Goal: Task Accomplishment & Management: Use online tool/utility

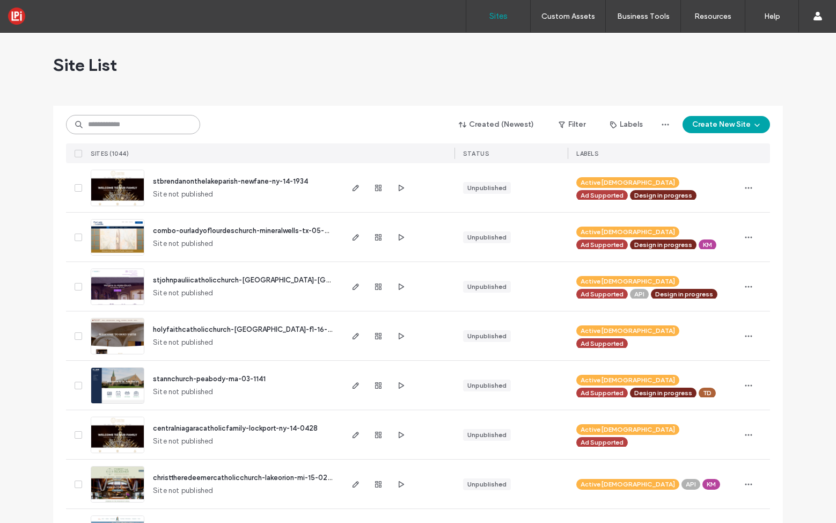
click at [149, 122] on input at bounding box center [133, 124] width 134 height 19
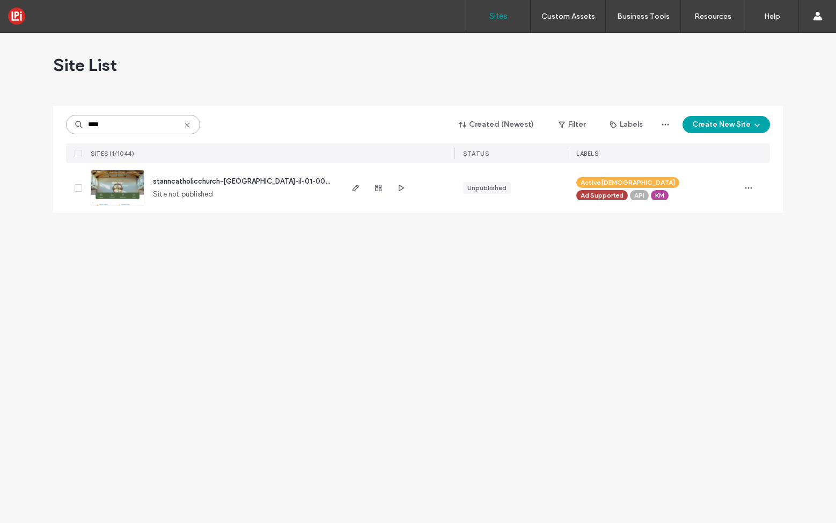
type input "****"
click at [192, 179] on span "stanncatholicchurch-channahon-il-01-0097" at bounding box center [243, 181] width 181 height 8
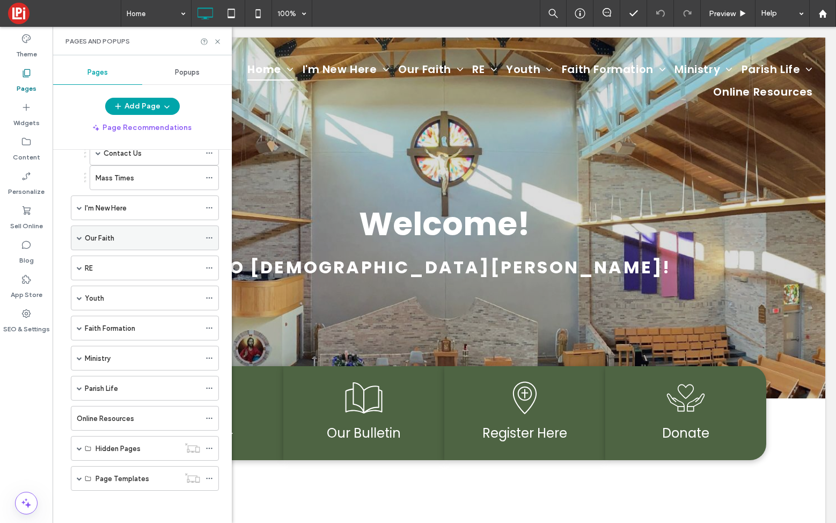
click at [79, 237] on span at bounding box center [79, 237] width 5 height 5
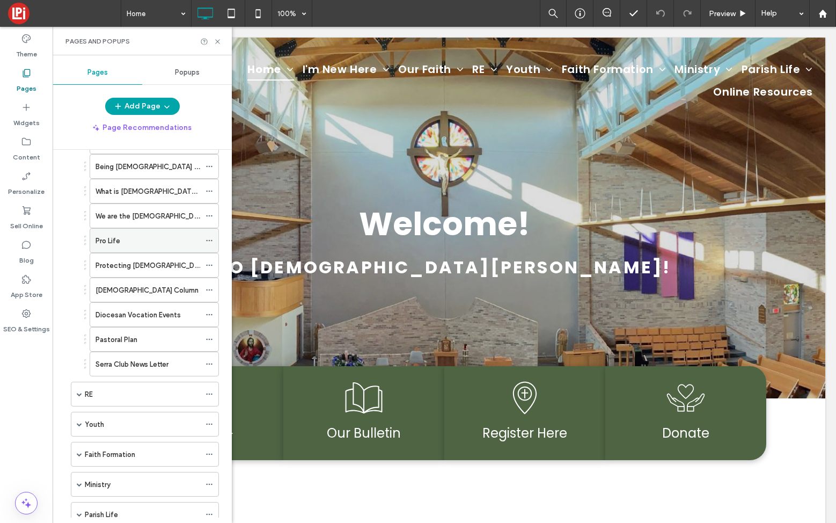
scroll to position [180, 0]
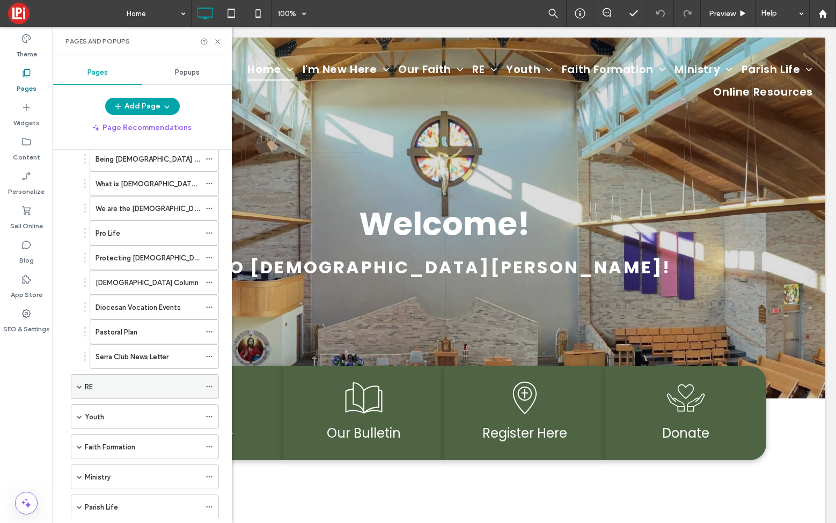
click at [78, 386] on span at bounding box center [79, 386] width 5 height 5
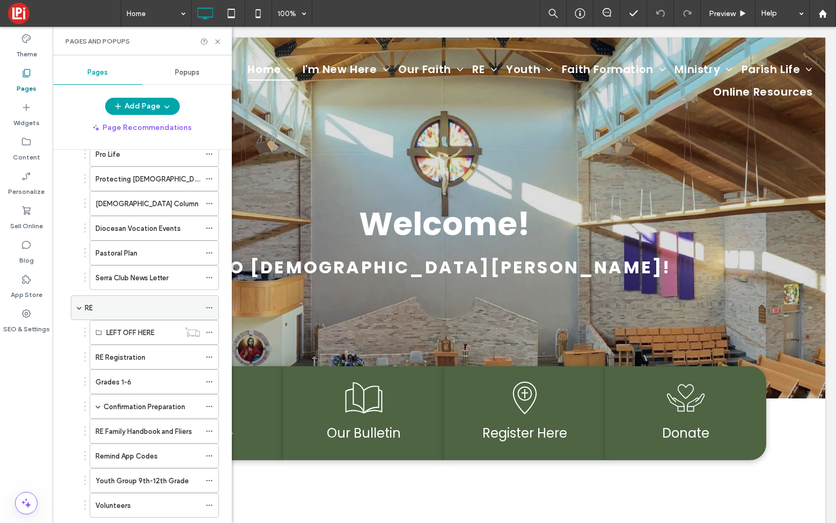
scroll to position [265, 0]
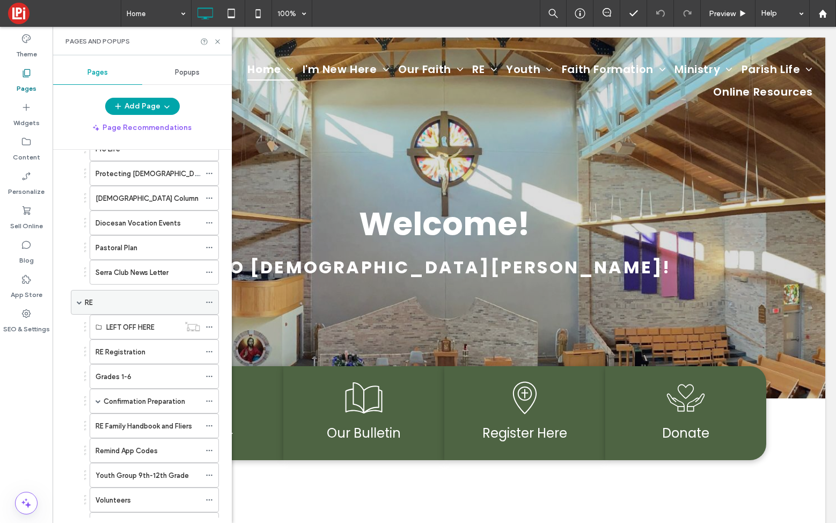
click at [88, 303] on label "RE" at bounding box center [89, 302] width 8 height 19
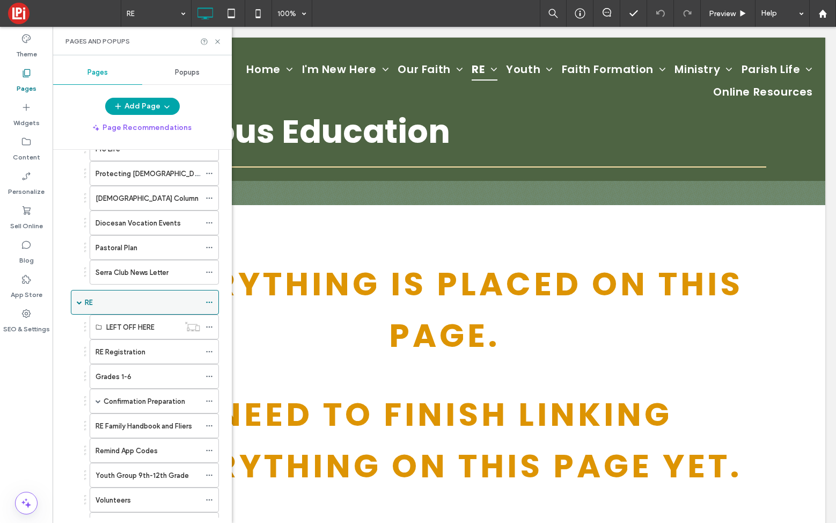
scroll to position [0, 0]
click at [215, 40] on icon at bounding box center [218, 42] width 8 height 8
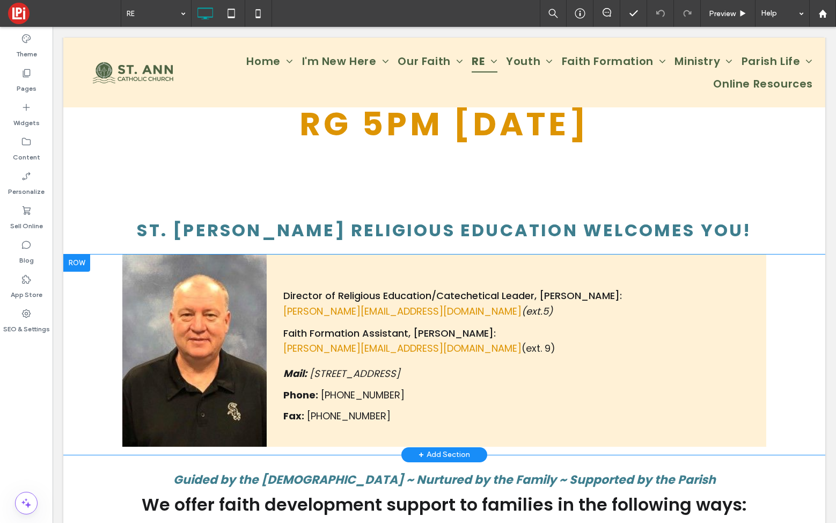
scroll to position [446, 0]
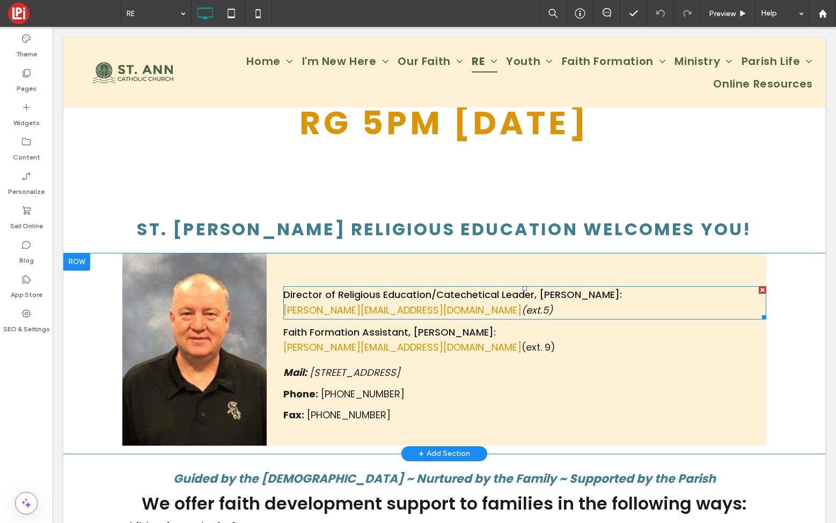
click at [522, 311] on span "(ext.5)" at bounding box center [537, 309] width 31 height 13
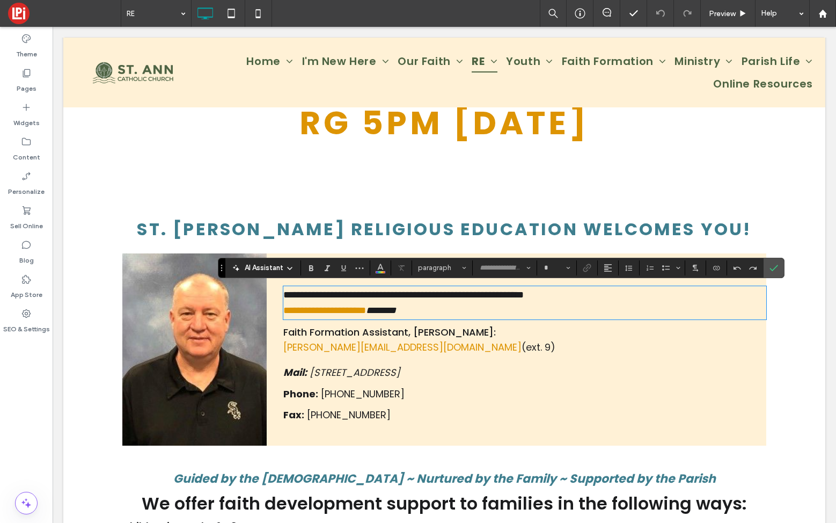
type input "*******"
type input "**"
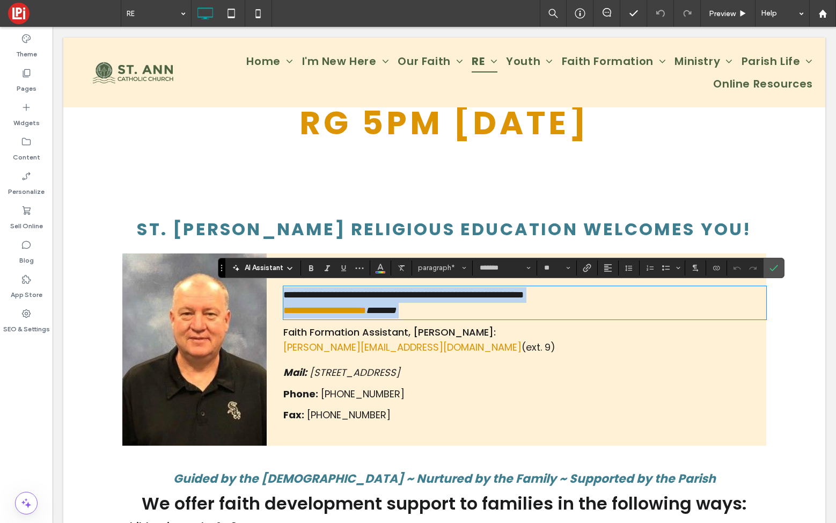
click at [451, 310] on p "**********" at bounding box center [524, 311] width 483 height 16
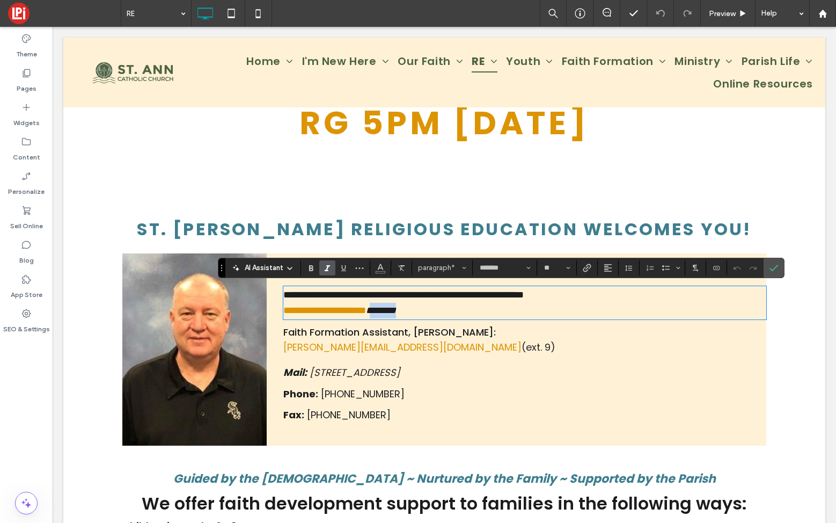
drag, startPoint x: 451, startPoint y: 310, endPoint x: 417, endPoint y: 309, distance: 34.9
click at [417, 309] on p "**********" at bounding box center [524, 311] width 483 height 16
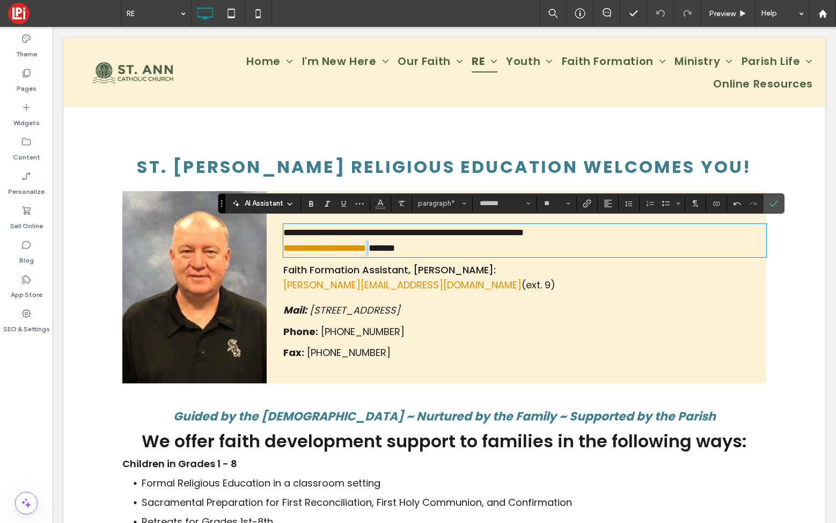
scroll to position [511, 0]
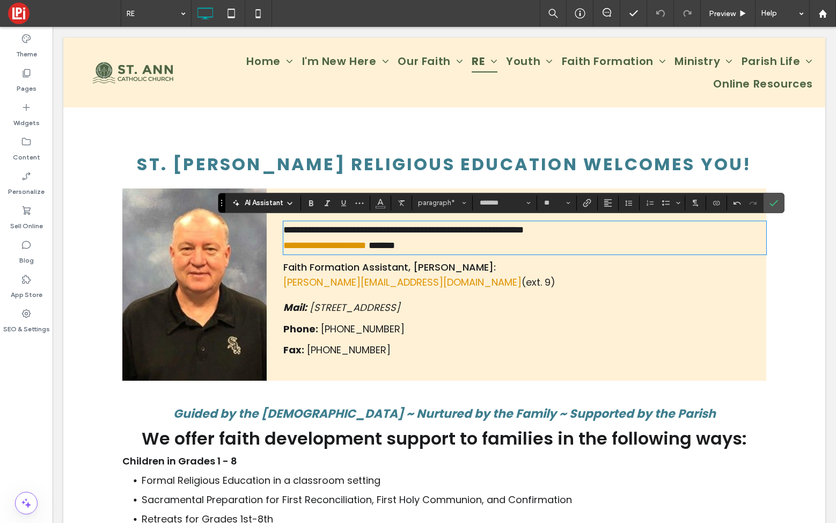
click at [357, 306] on span "[STREET_ADDRESS]" at bounding box center [355, 307] width 91 height 13
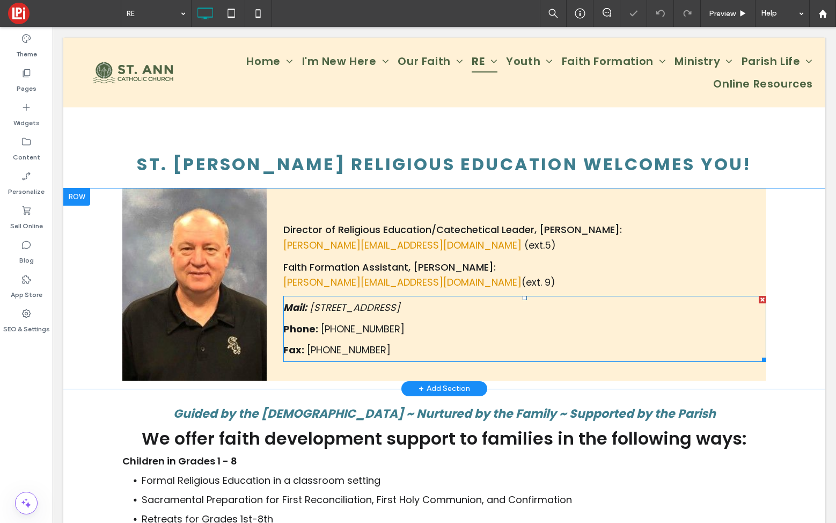
click at [312, 305] on span "[STREET_ADDRESS]" at bounding box center [355, 307] width 91 height 13
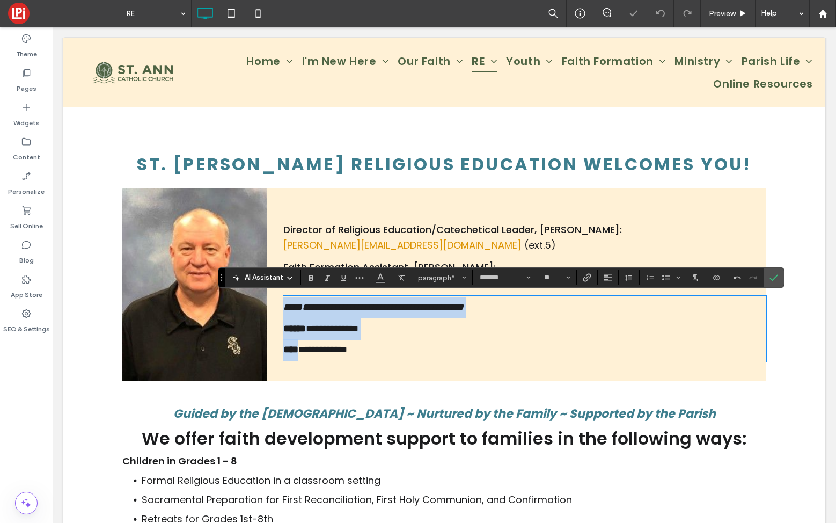
click at [312, 305] on span "**********" at bounding box center [383, 307] width 162 height 10
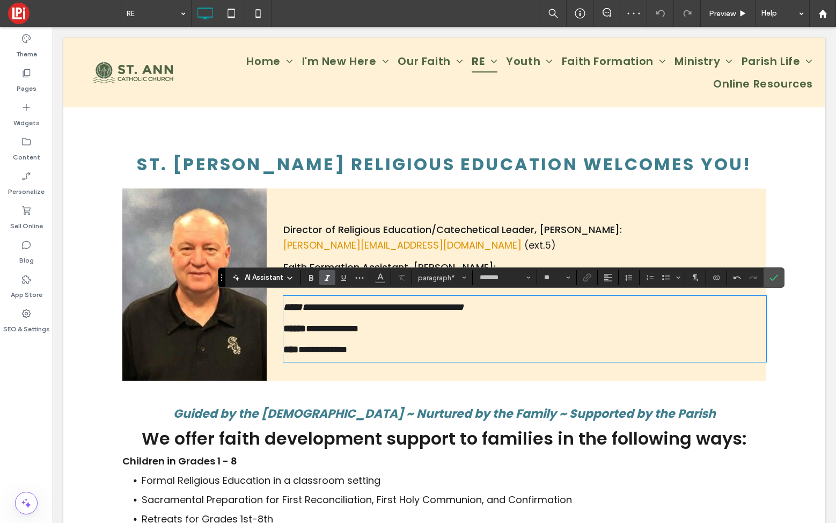
click at [311, 304] on span "**********" at bounding box center [383, 307] width 162 height 10
click at [426, 308] on span "**********" at bounding box center [383, 307] width 162 height 10
click at [773, 277] on icon "Confirm" at bounding box center [774, 277] width 9 height 9
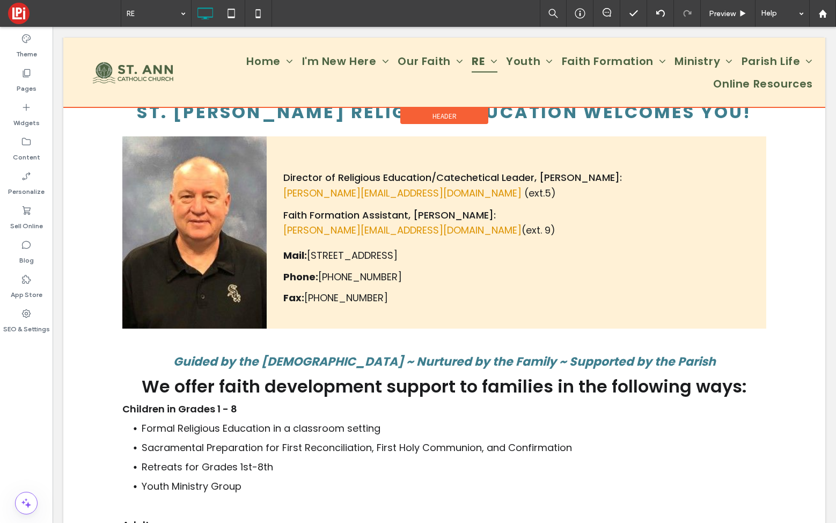
scroll to position [564, 0]
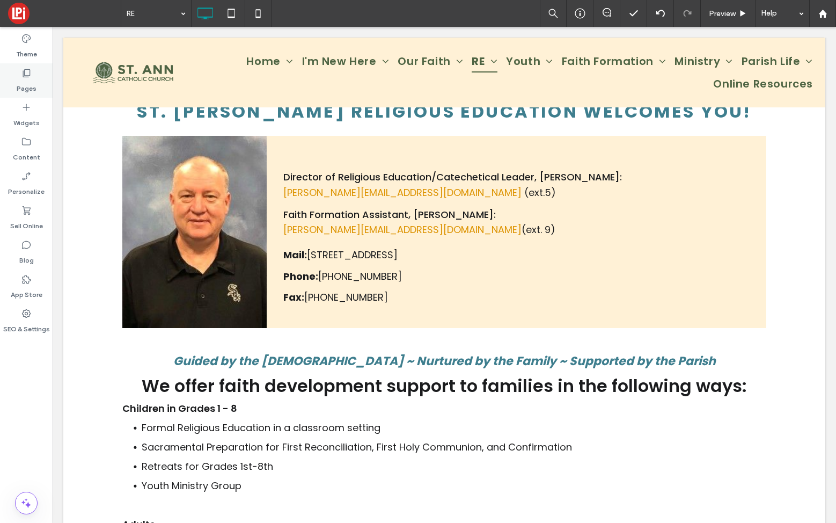
drag, startPoint x: 25, startPoint y: 75, endPoint x: 248, endPoint y: 271, distance: 297.0
click at [25, 75] on icon at bounding box center [26, 73] width 11 height 11
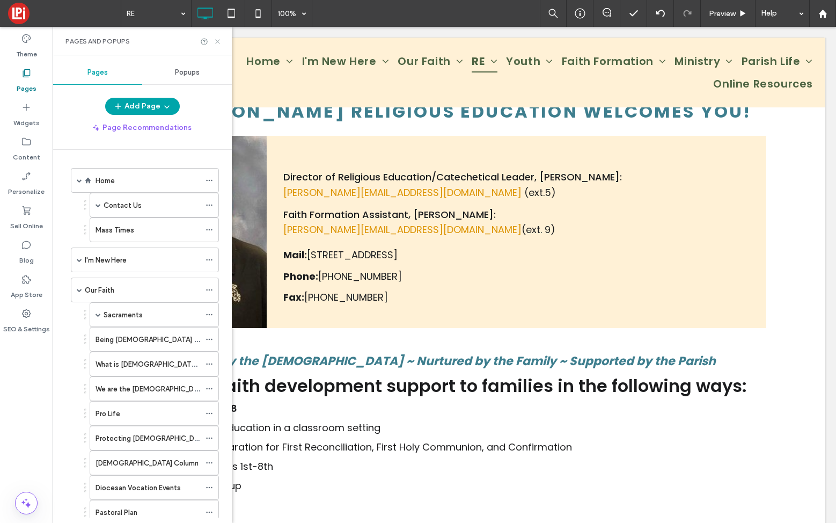
drag, startPoint x: 217, startPoint y: 39, endPoint x: 210, endPoint y: 185, distance: 146.2
click at [217, 39] on icon at bounding box center [218, 42] width 8 height 8
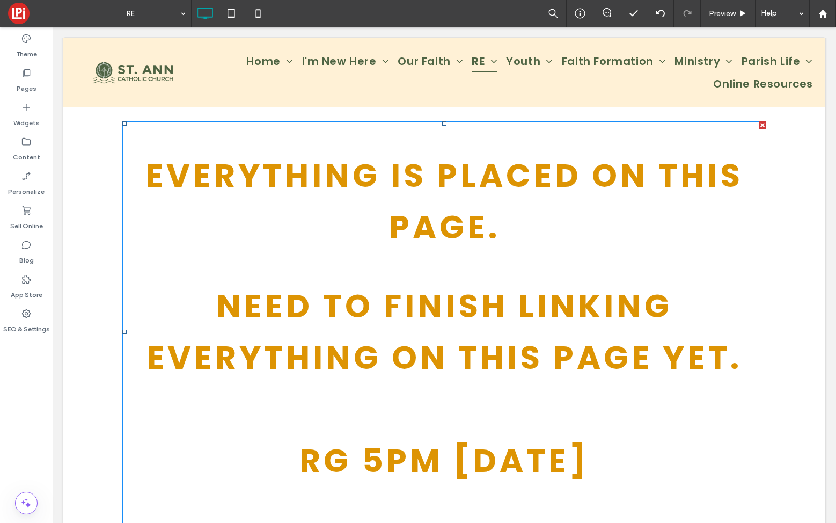
scroll to position [115, 0]
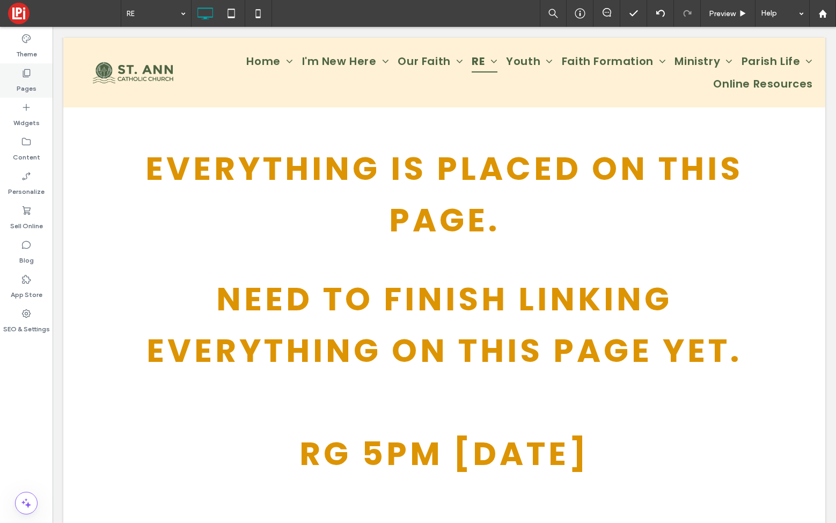
click at [26, 73] on icon at bounding box center [26, 73] width 11 height 11
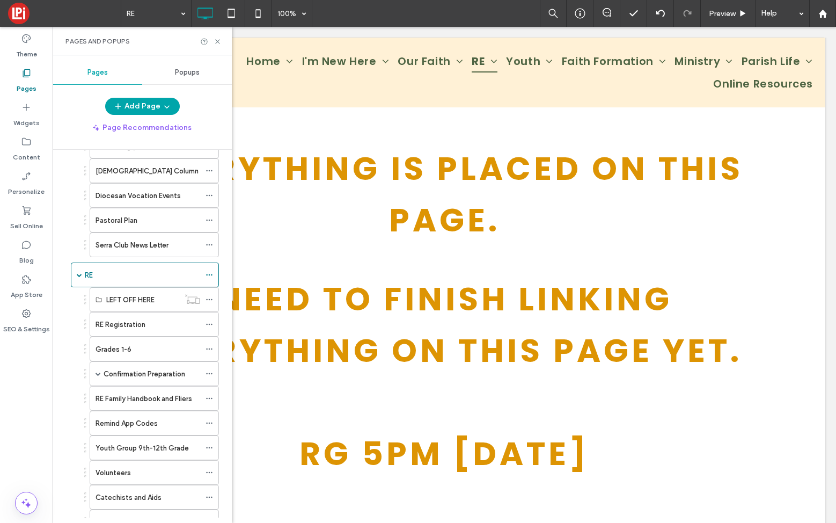
scroll to position [276, 0]
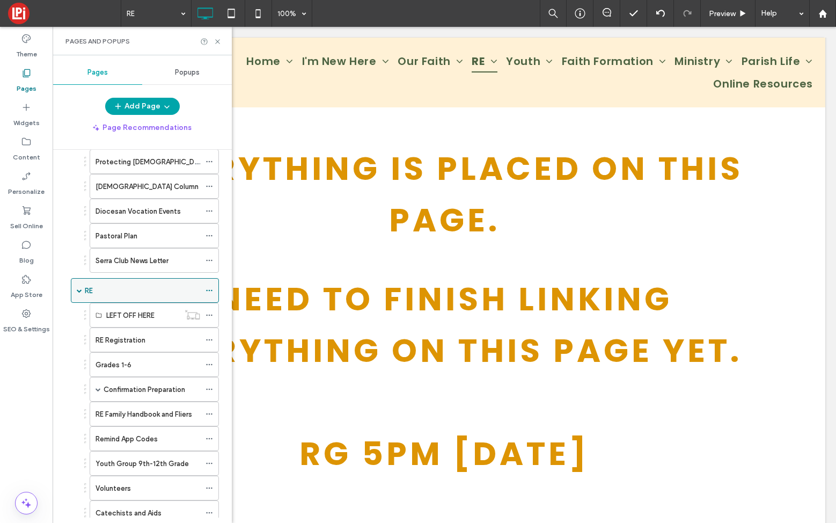
click at [95, 292] on div "RE" at bounding box center [142, 290] width 115 height 11
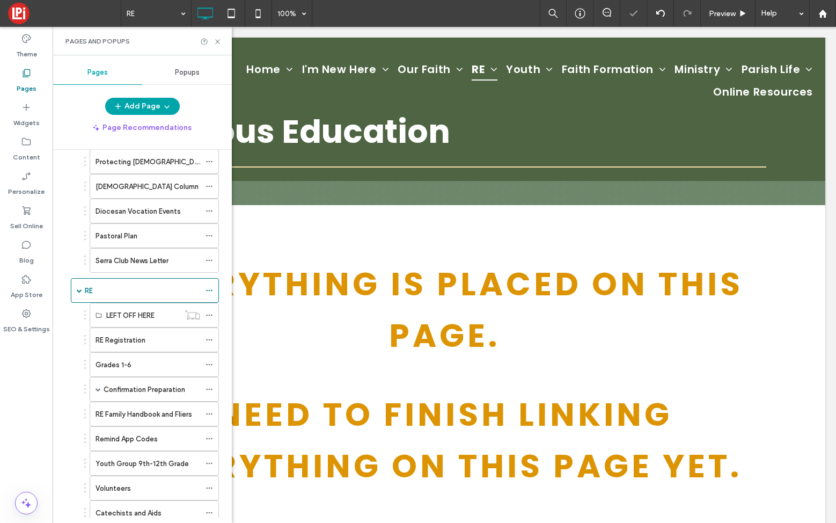
scroll to position [0, 0]
click at [115, 260] on label "Serra Club News Letter" at bounding box center [132, 260] width 73 height 19
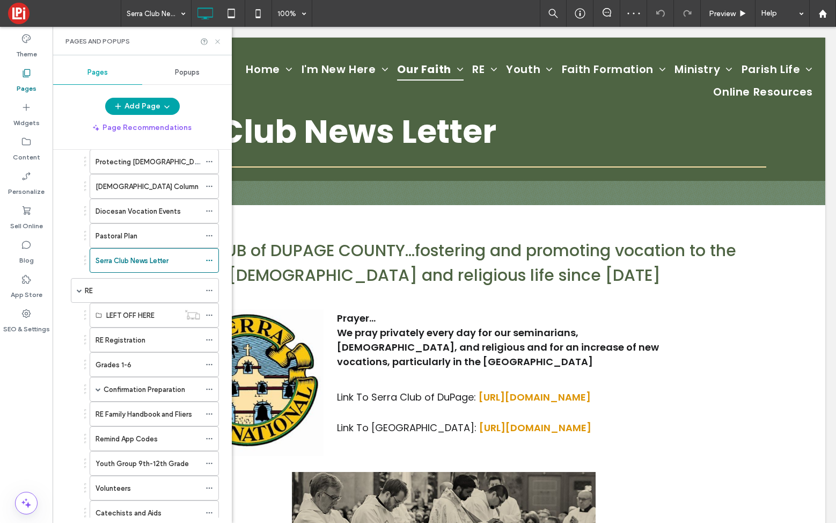
click at [216, 41] on icon at bounding box center [218, 42] width 8 height 8
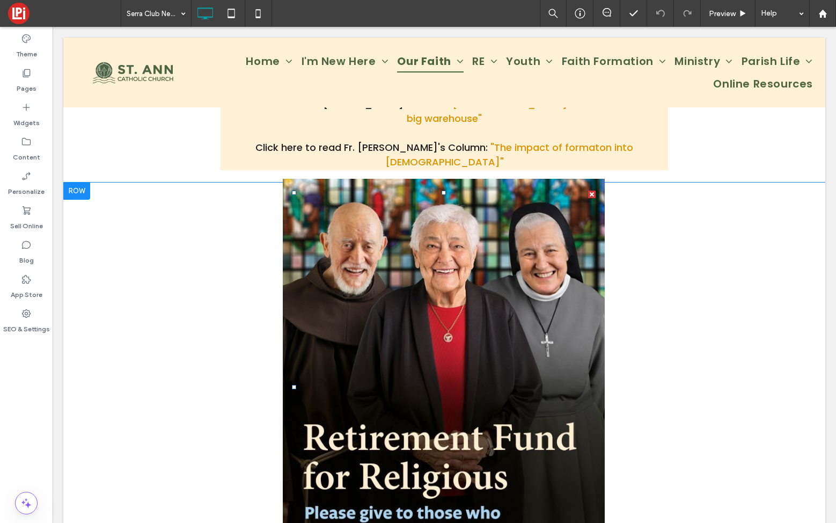
scroll to position [678, 0]
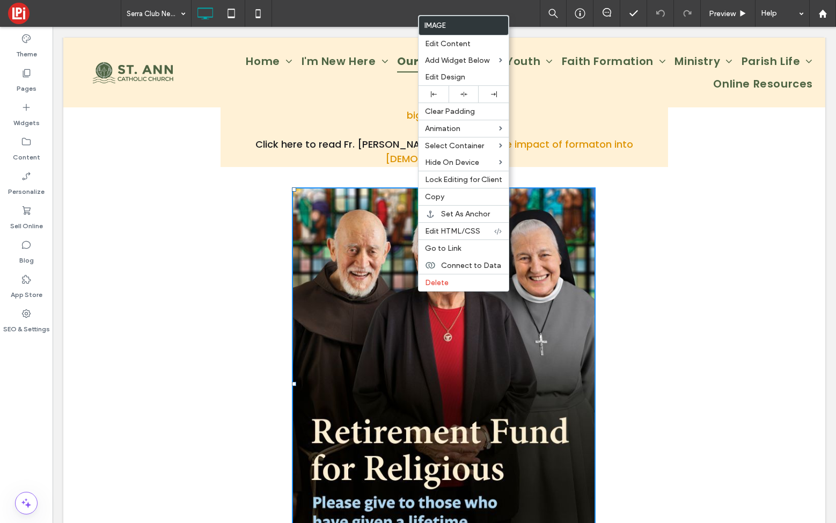
click at [695, 271] on div "Click To Paste" at bounding box center [444, 383] width 644 height 393
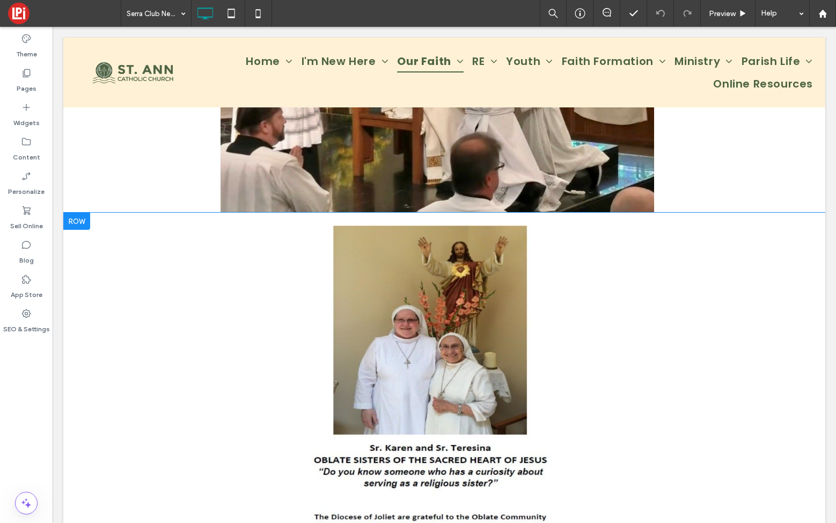
scroll to position [2565, 0]
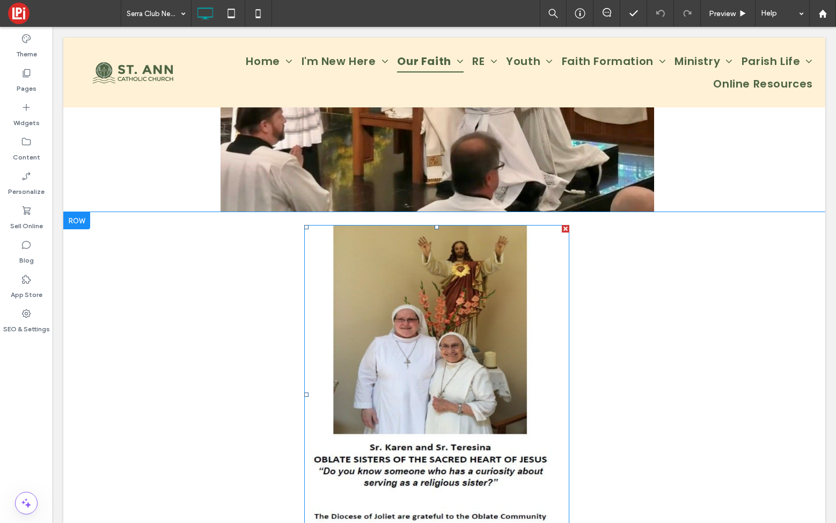
click at [403, 369] on img at bounding box center [436, 394] width 265 height 339
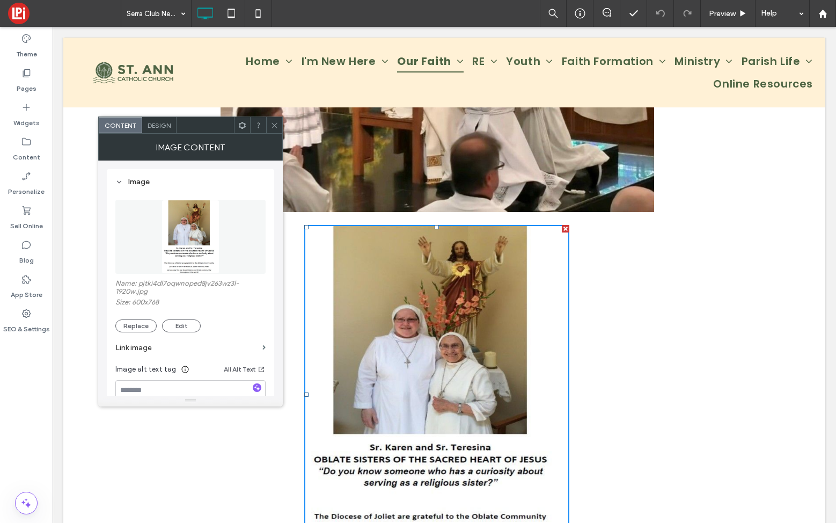
click at [277, 121] on icon at bounding box center [275, 125] width 8 height 8
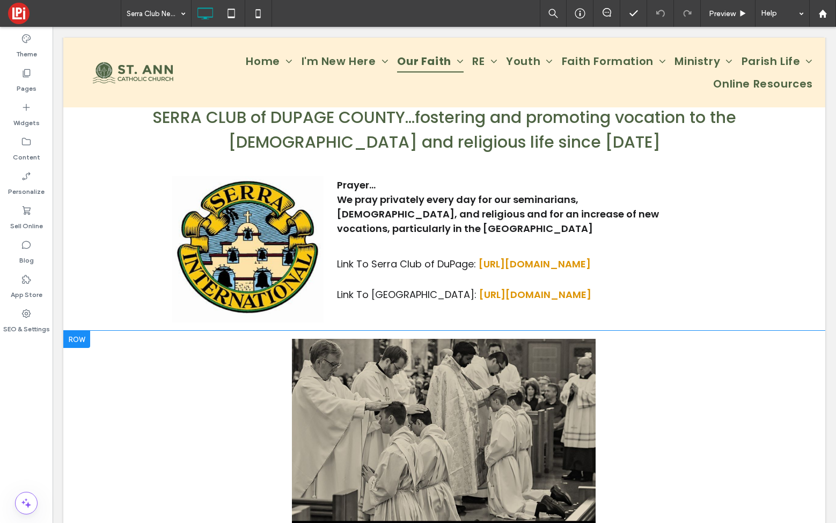
scroll to position [137, 0]
